Goal: Communication & Community: Answer question/provide support

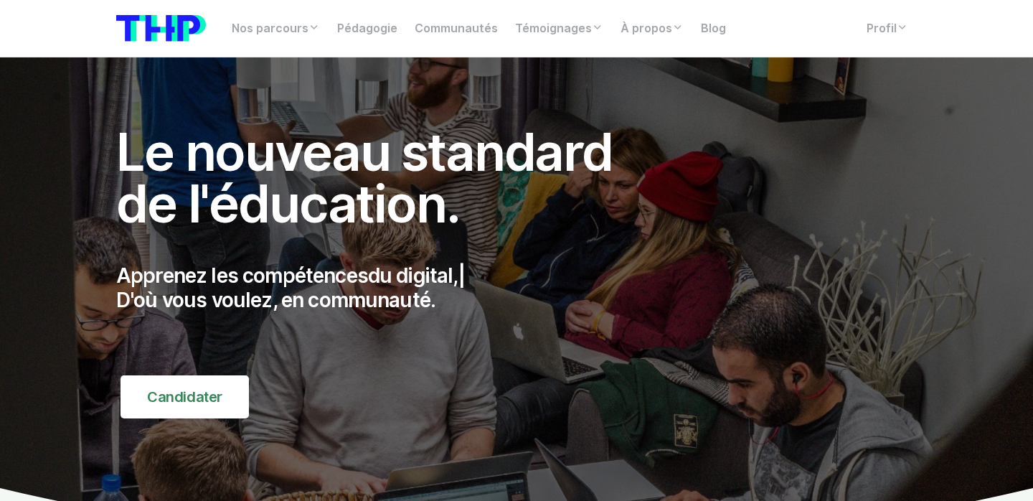
click at [870, 11] on nav "Nos parcours Tous nos parcours index Découvrez votre futur arbre de compétences…" at bounding box center [516, 28] width 1033 height 57
click at [870, 18] on link "Profil" at bounding box center [887, 28] width 59 height 29
click at [898, 33] on link "Profil" at bounding box center [887, 28] width 59 height 29
click at [898, 22] on icon at bounding box center [902, 27] width 11 height 11
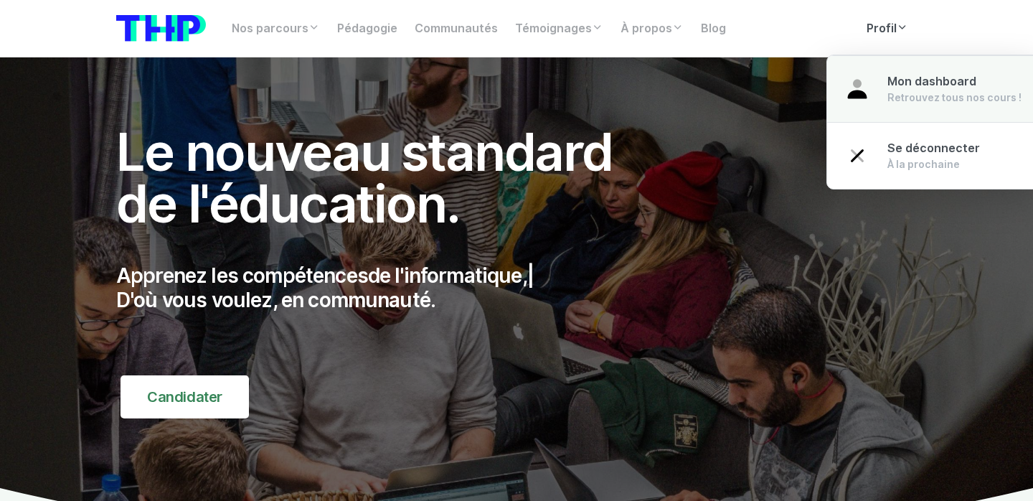
click at [897, 57] on link "Mon dashboard Retrouvez tous nos cours !" at bounding box center [933, 88] width 212 height 67
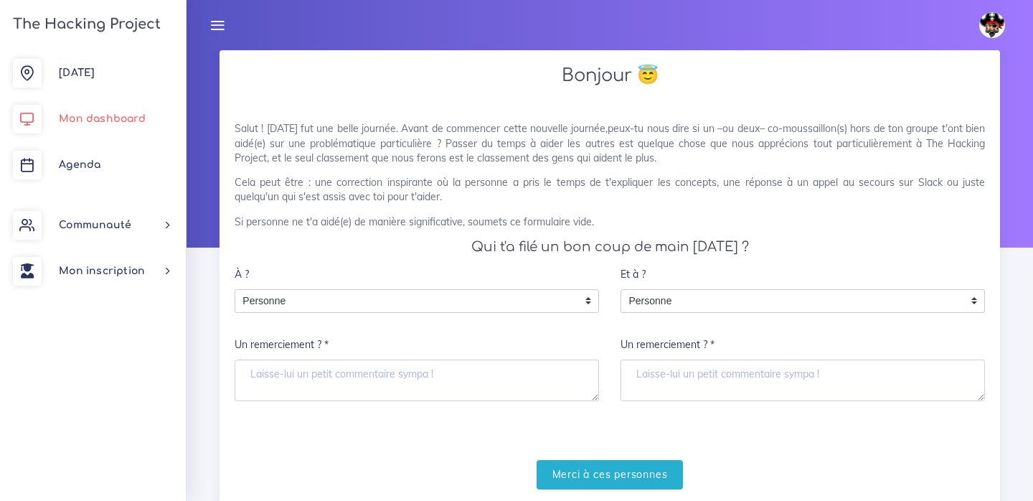
click at [86, 128] on link "Mon dashboard" at bounding box center [93, 119] width 186 height 46
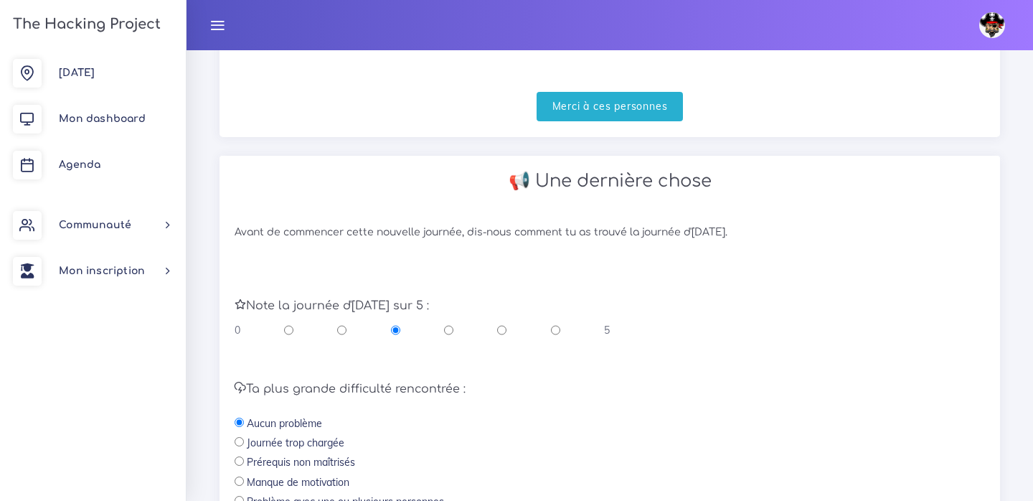
scroll to position [367, 0]
click at [390, 239] on div "Avant de commencer cette nouvelle journée, dis-nous comment tu as trouvé la jou…" at bounding box center [610, 460] width 781 height 497
click at [380, 248] on div "Avant de commencer cette nouvelle journée, dis-nous comment tu as trouvé la jou…" at bounding box center [610, 460] width 781 height 497
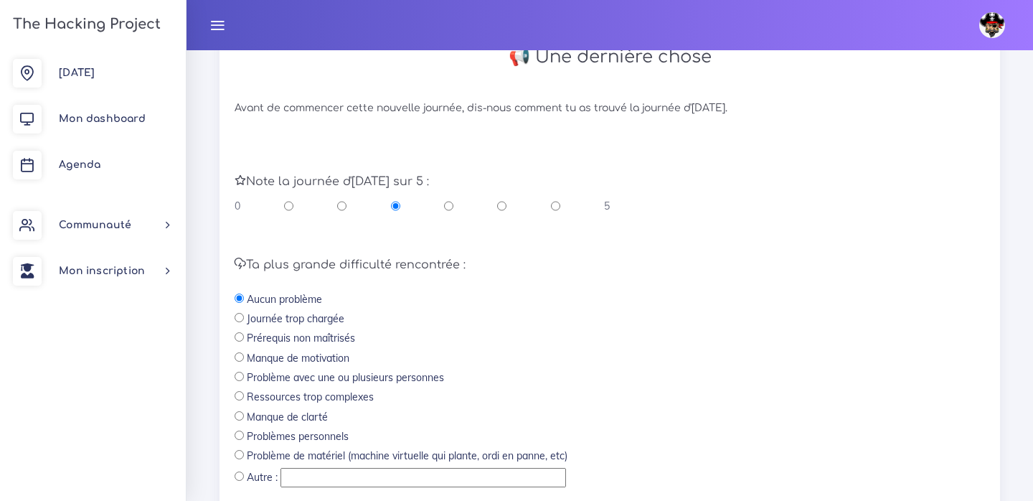
scroll to position [600, 0]
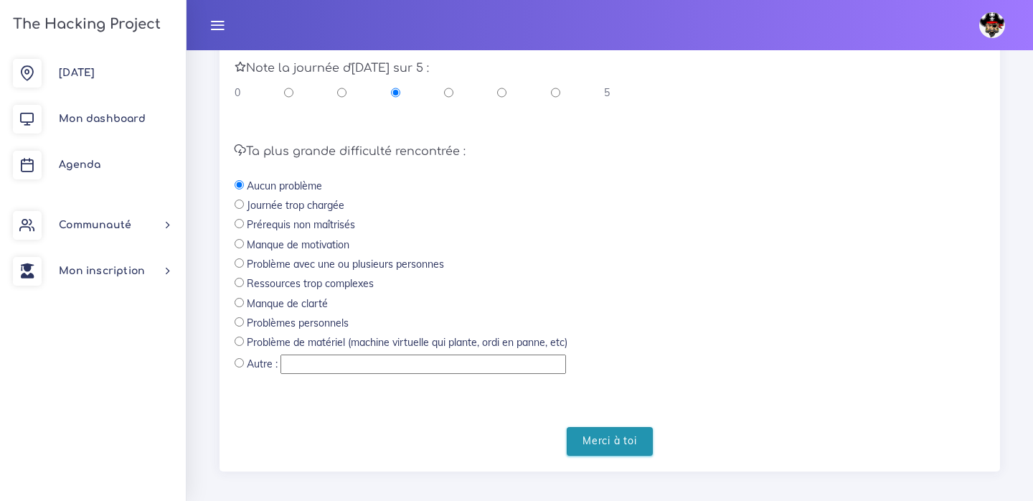
click at [604, 428] on input "Merci à toi" at bounding box center [610, 441] width 86 height 29
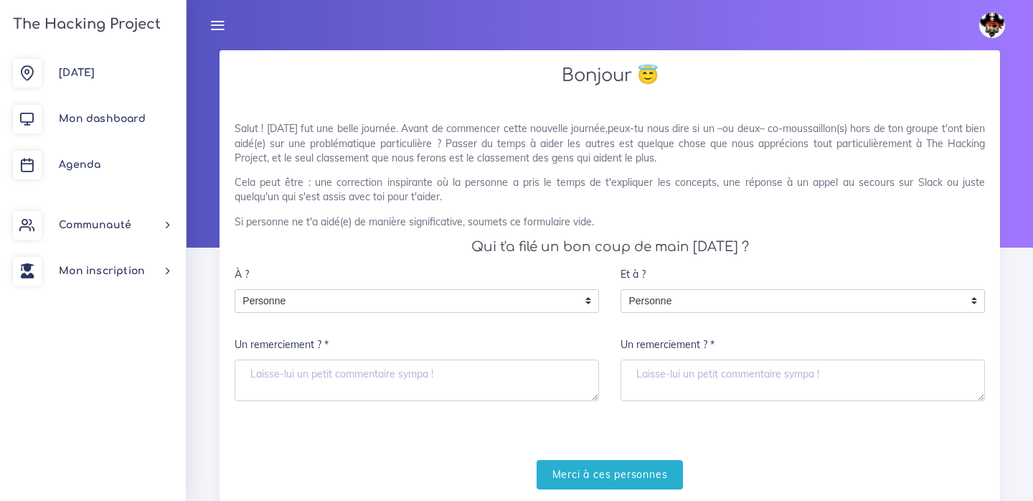
scroll to position [0, 0]
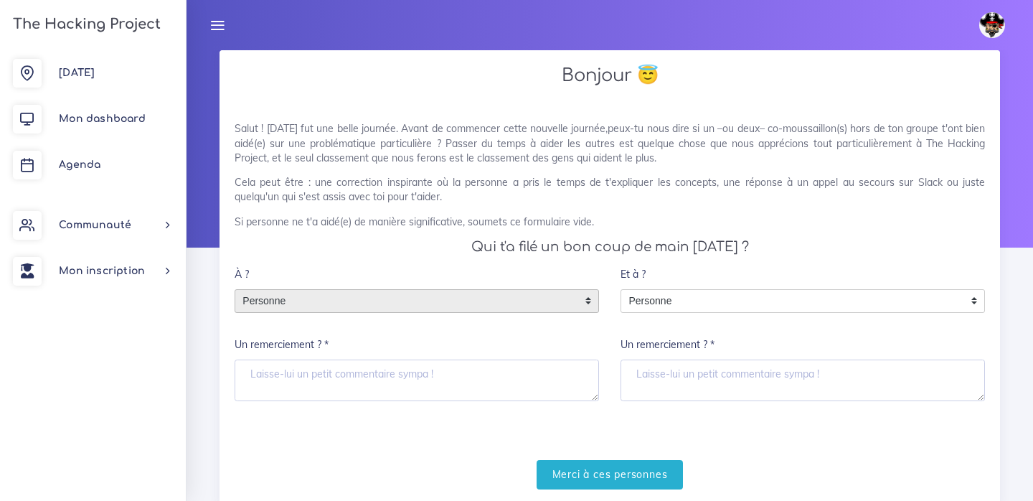
click at [410, 308] on span "Personne" at bounding box center [406, 301] width 342 height 23
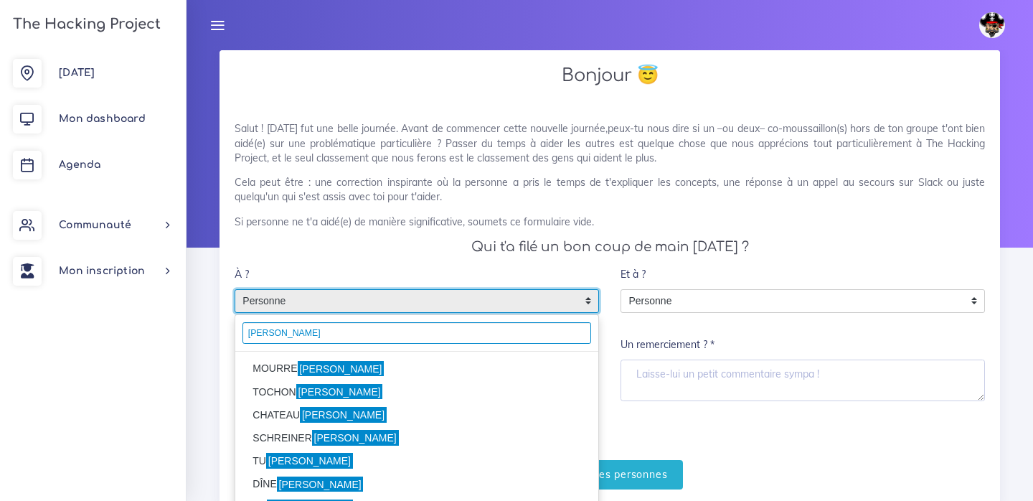
type input "[PERSON_NAME]"
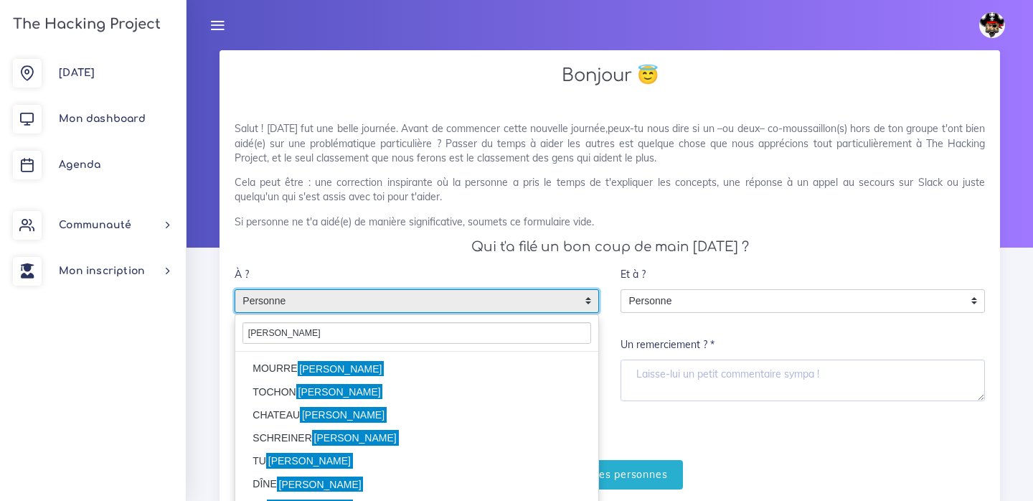
click at [387, 365] on li "[PERSON_NAME]" at bounding box center [416, 368] width 363 height 23
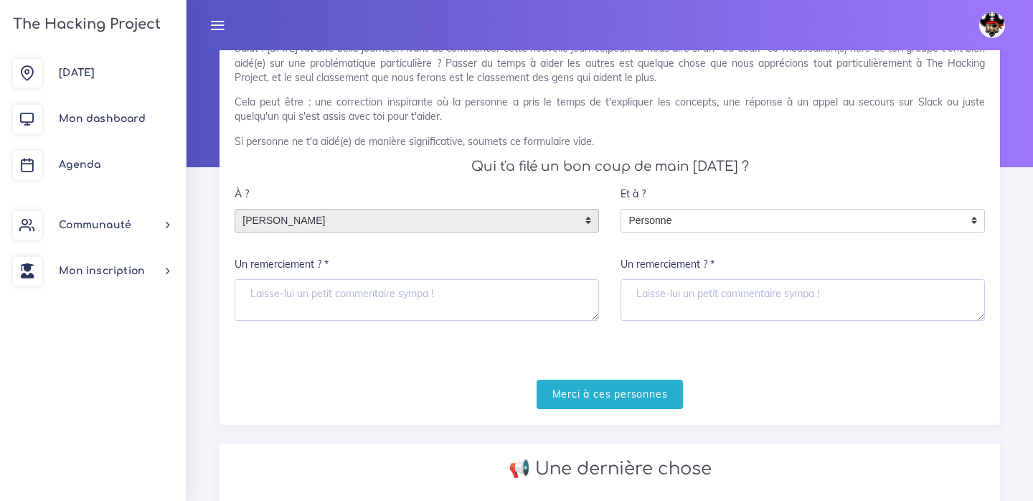
scroll to position [83, 0]
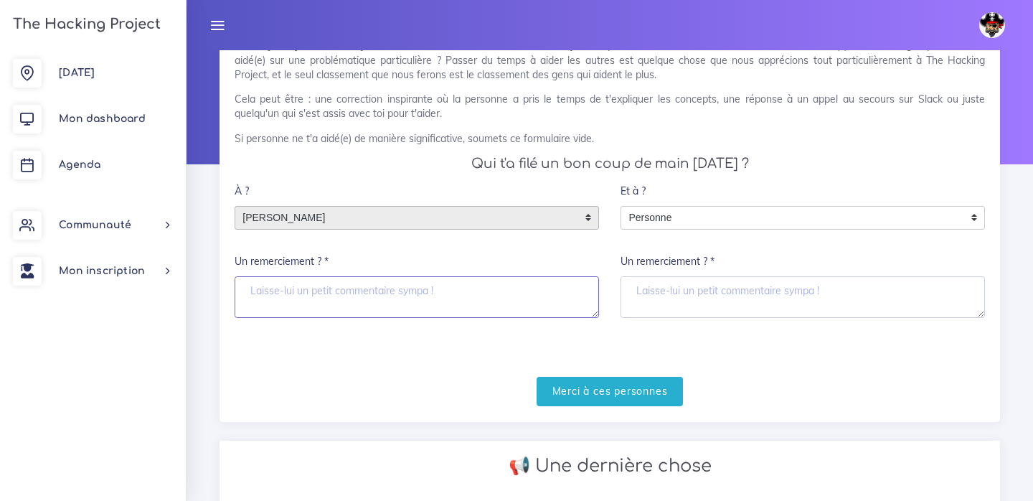
click at [399, 302] on textarea "Un remerciement ? *" at bounding box center [417, 297] width 365 height 42
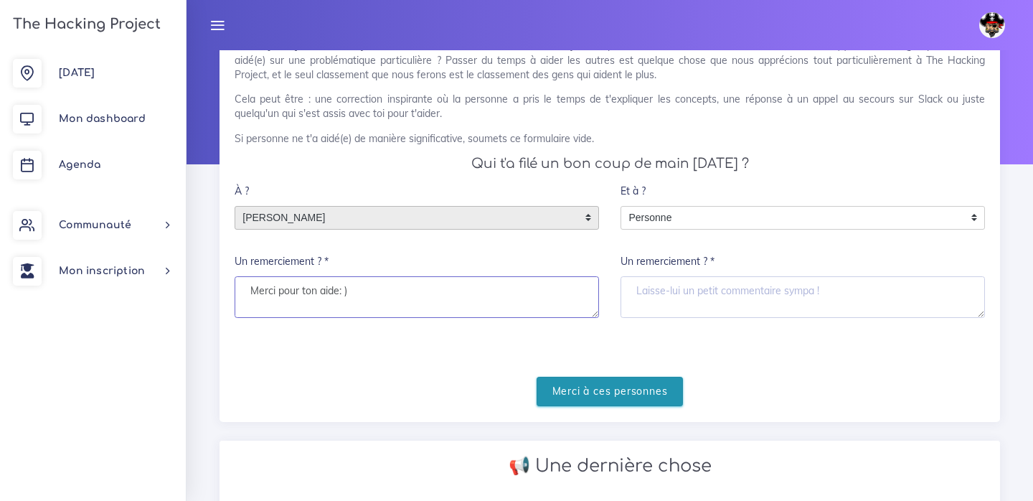
type textarea "Merci pour ton aide: )"
click at [606, 384] on input "Merci à ces personnes" at bounding box center [610, 391] width 147 height 29
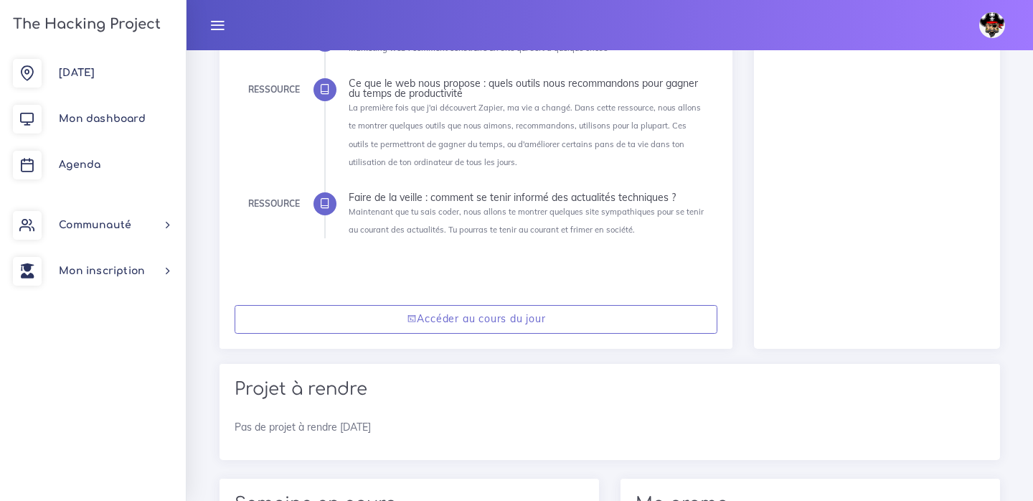
scroll to position [373, 0]
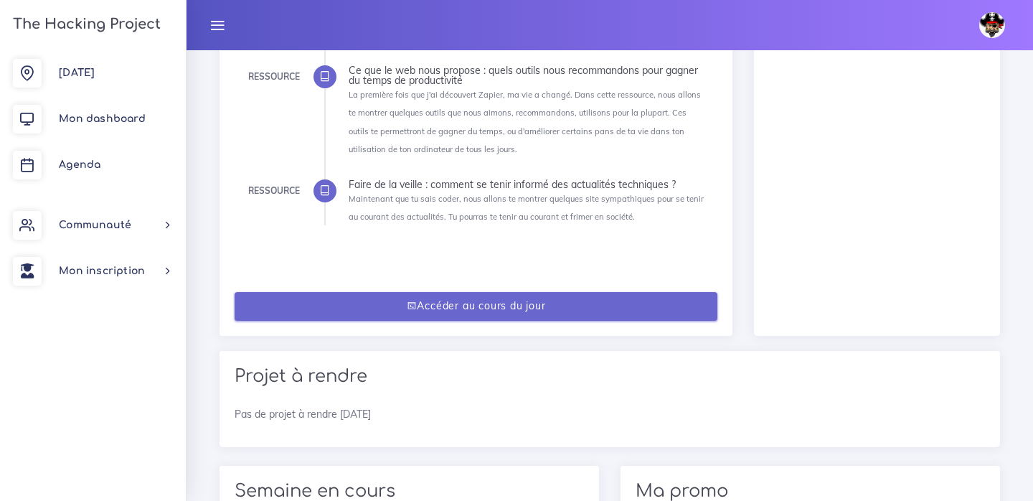
click at [407, 301] on icon at bounding box center [412, 306] width 11 height 10
